Goal: Information Seeking & Learning: Learn about a topic

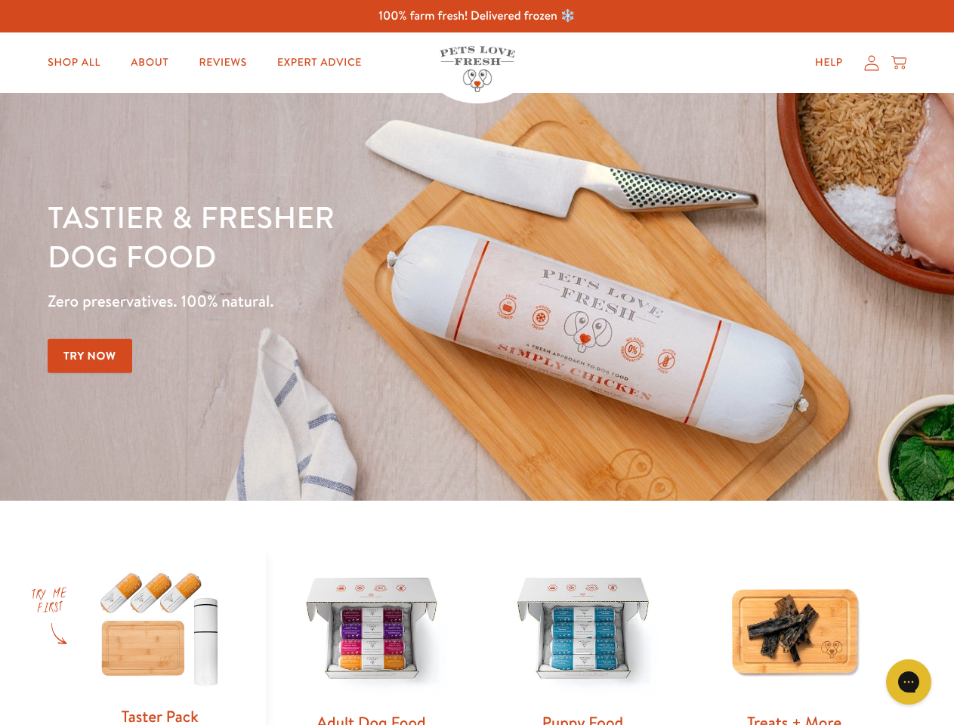
click at [477, 363] on div "Tastier & fresher dog food Zero preservatives. 100% natural. Try Now" at bounding box center [334, 296] width 573 height 199
click at [909, 682] on icon "Gorgias live chat" at bounding box center [908, 682] width 14 height 14
